Goal: Transaction & Acquisition: Download file/media

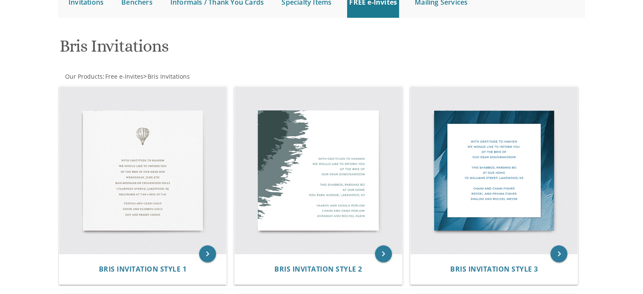
scroll to position [99, 0]
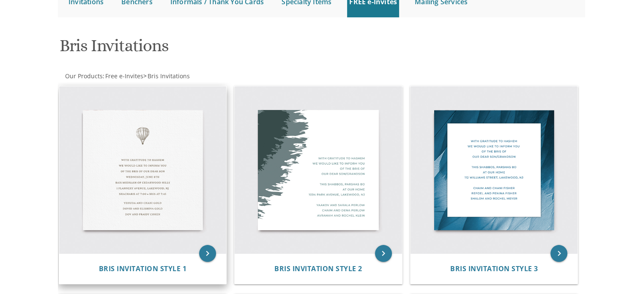
click at [150, 139] on img at bounding box center [142, 169] width 167 height 167
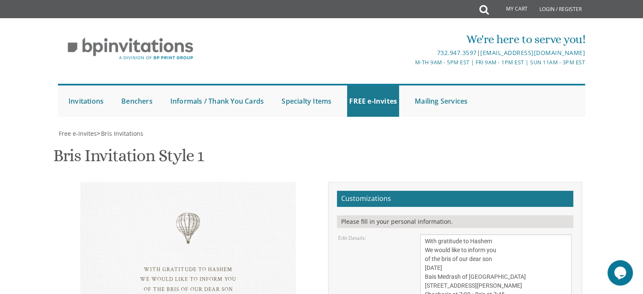
scroll to position [147, 0]
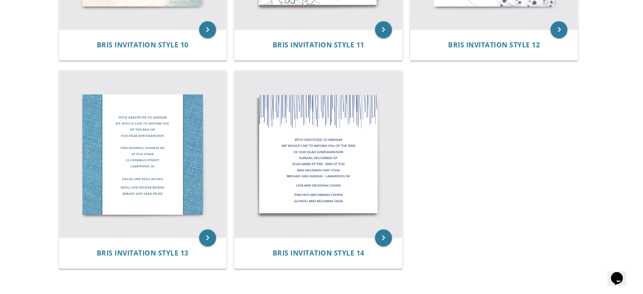
scroll to position [951, 0]
